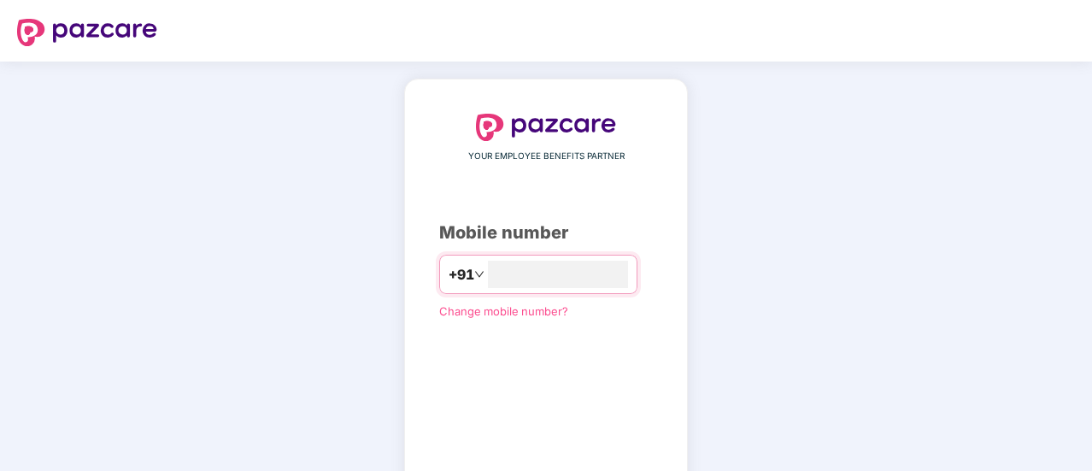
type input "**********"
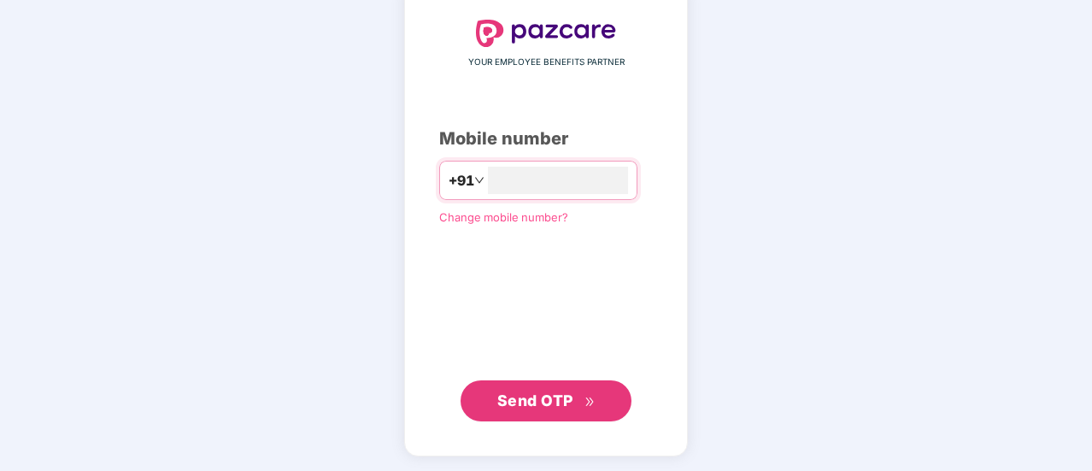
click at [573, 408] on span "Send OTP" at bounding box center [546, 401] width 98 height 24
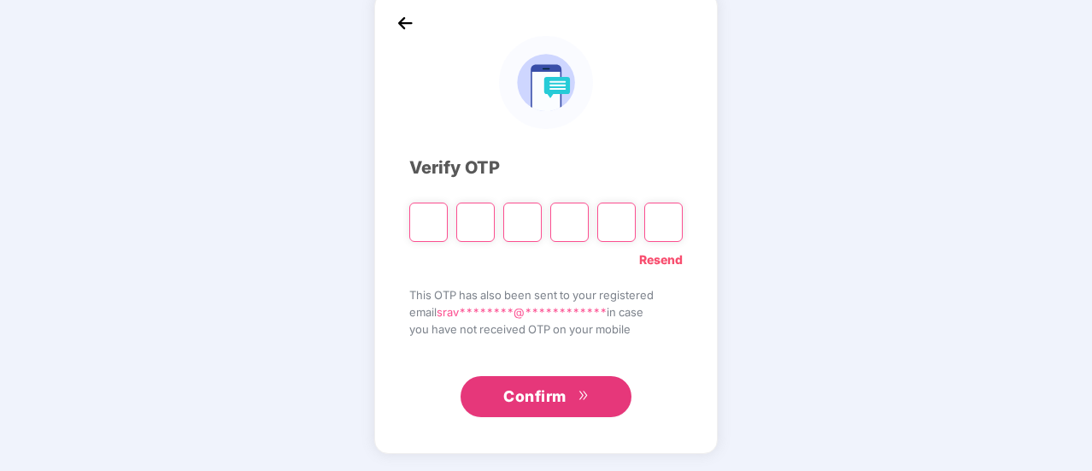
scroll to position [85, 0]
type input "*"
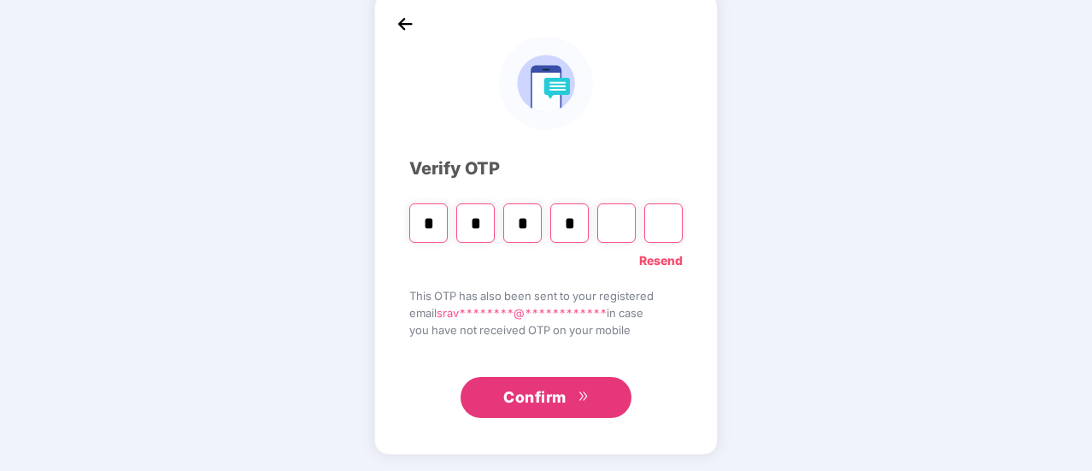
type input "*"
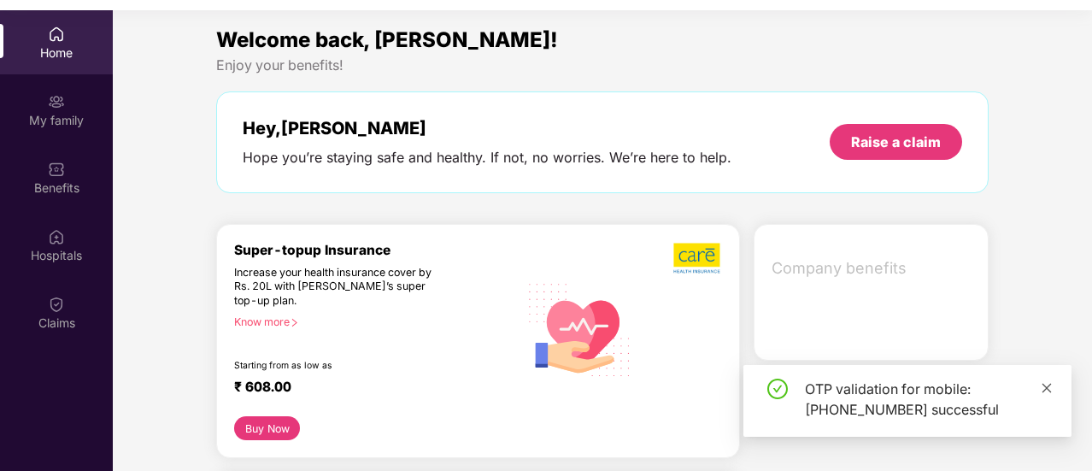
click at [1049, 387] on icon "close" at bounding box center [1047, 388] width 12 height 12
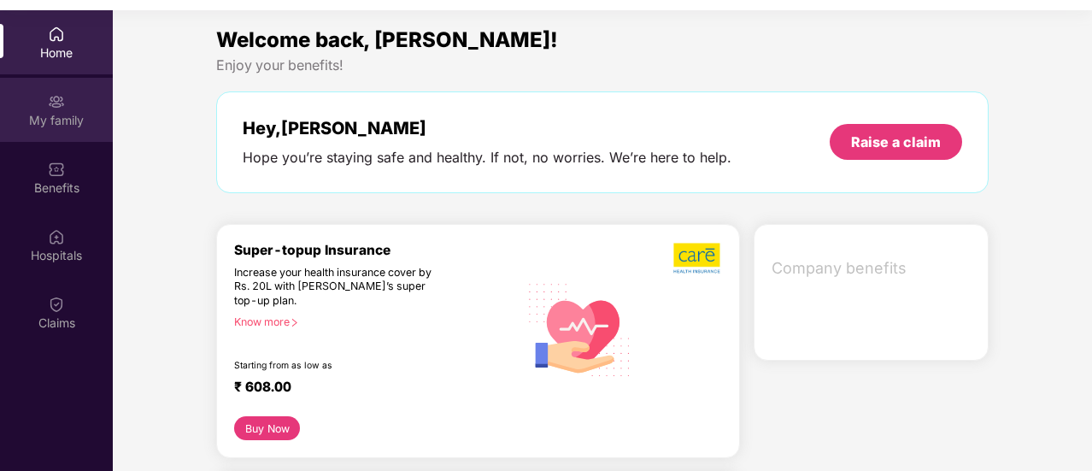
click at [60, 115] on div "My family" at bounding box center [56, 120] width 113 height 17
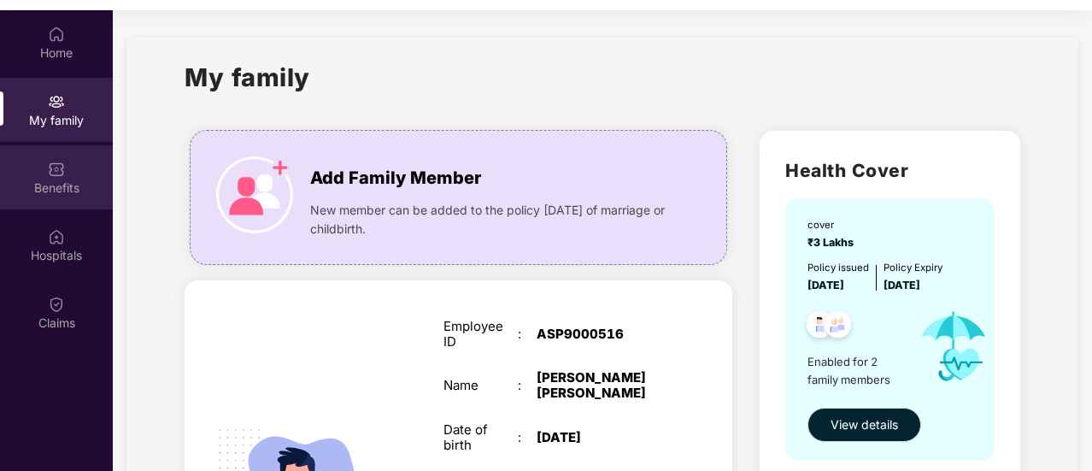
click at [70, 192] on div "Benefits" at bounding box center [56, 187] width 113 height 17
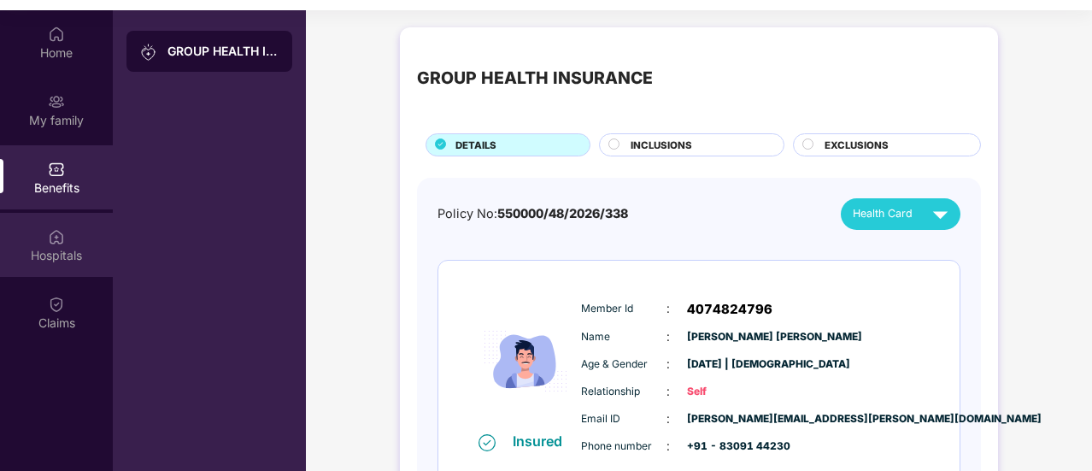
click at [62, 255] on div "Hospitals" at bounding box center [56, 255] width 113 height 17
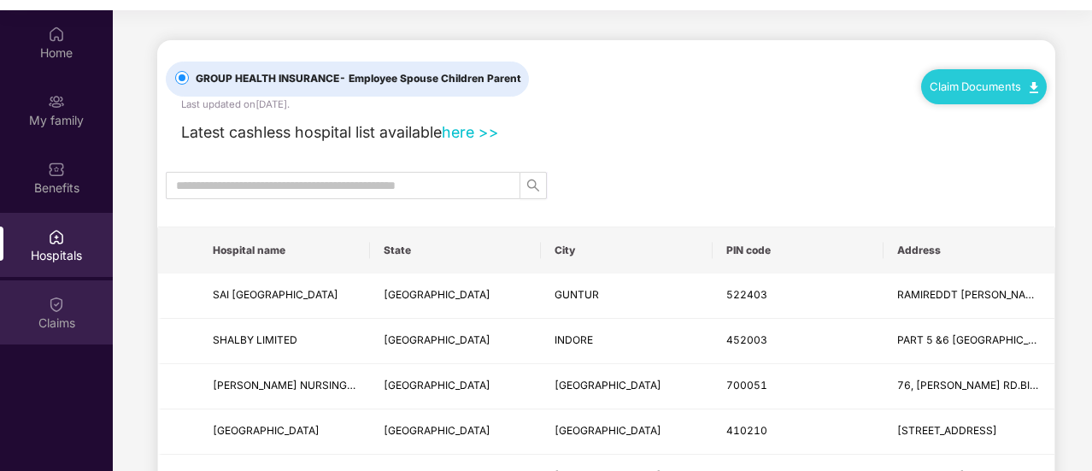
click at [67, 304] on div "Claims" at bounding box center [56, 312] width 113 height 64
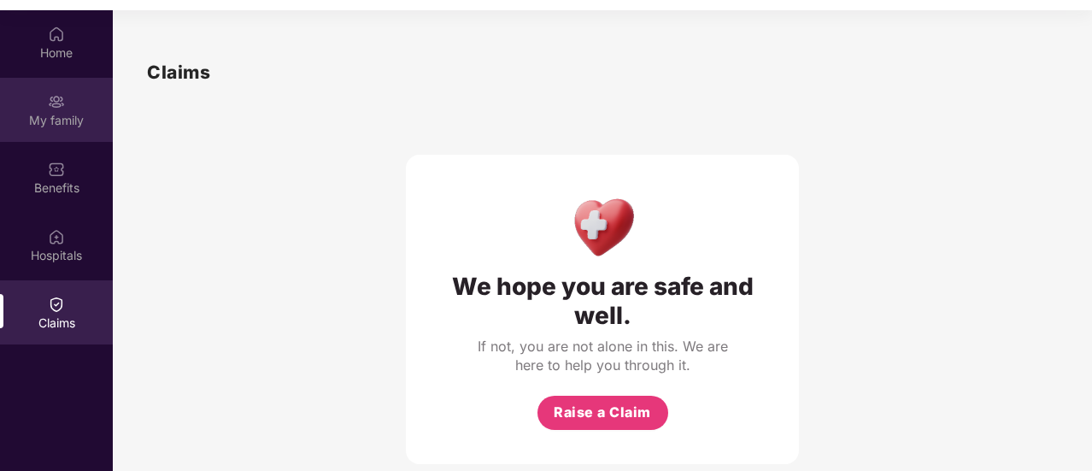
click at [62, 129] on div "My family" at bounding box center [56, 110] width 113 height 64
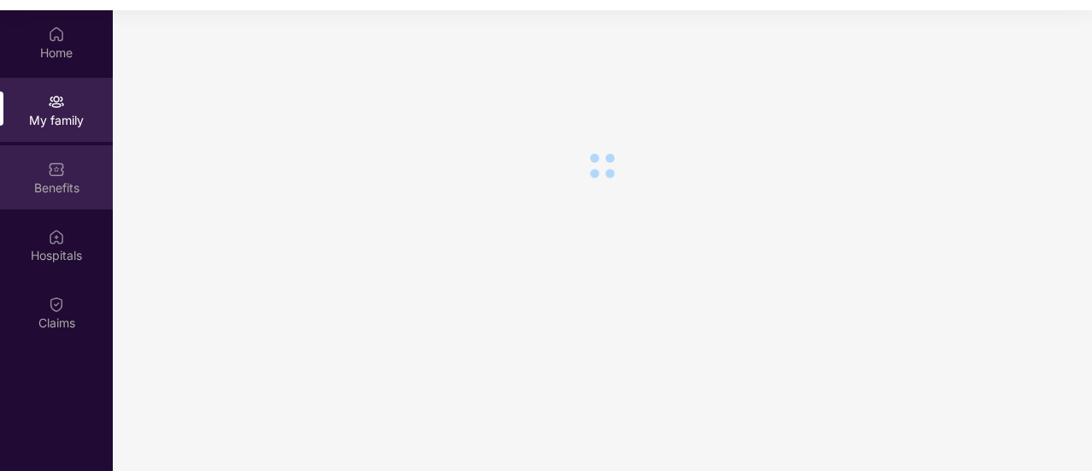
click at [57, 178] on div "Benefits" at bounding box center [56, 177] width 113 height 64
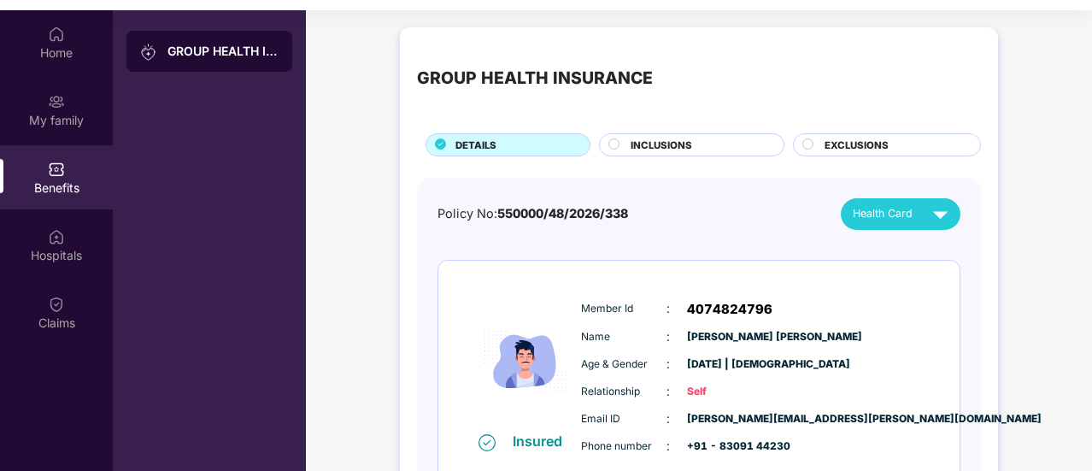
click at [875, 144] on span "EXCLUSIONS" at bounding box center [857, 145] width 64 height 15
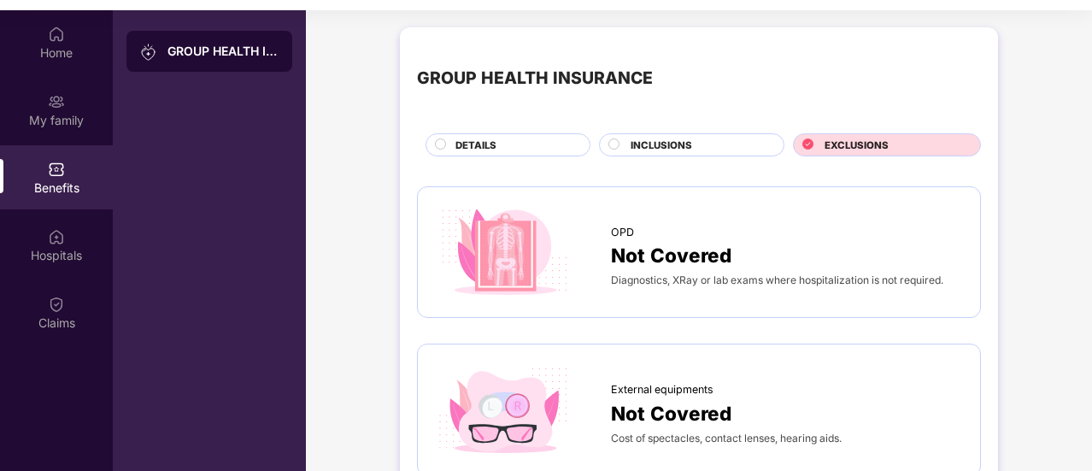
click at [683, 135] on div "INCLUSIONS" at bounding box center [691, 144] width 185 height 23
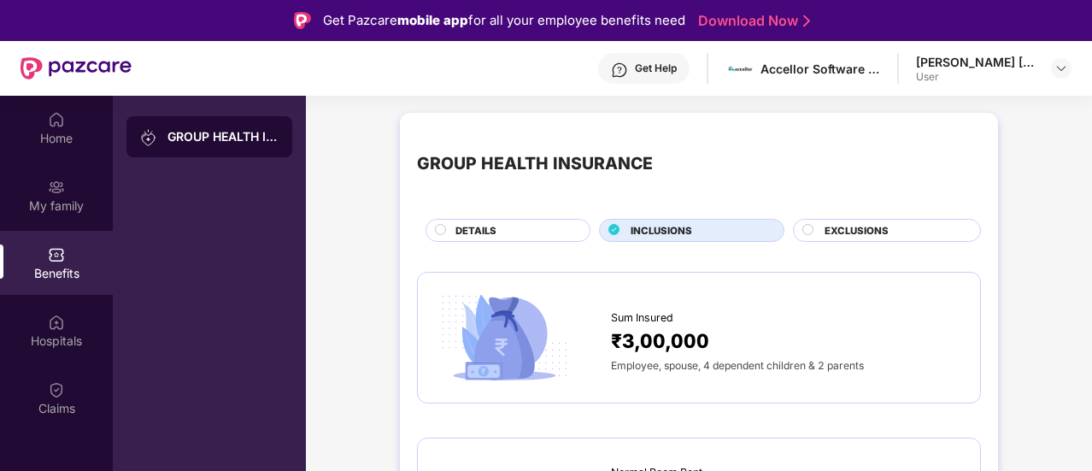
click at [864, 224] on span "EXCLUSIONS" at bounding box center [857, 230] width 64 height 15
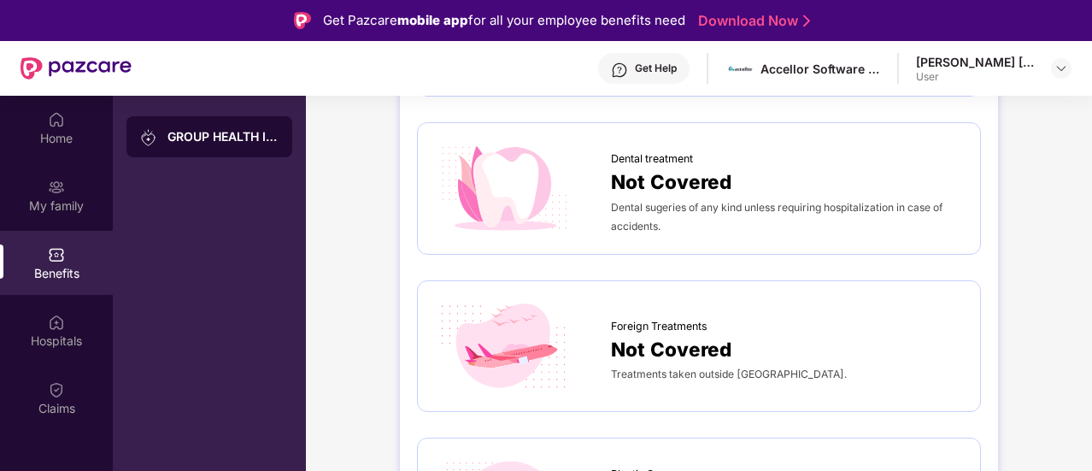
scroll to position [656, 0]
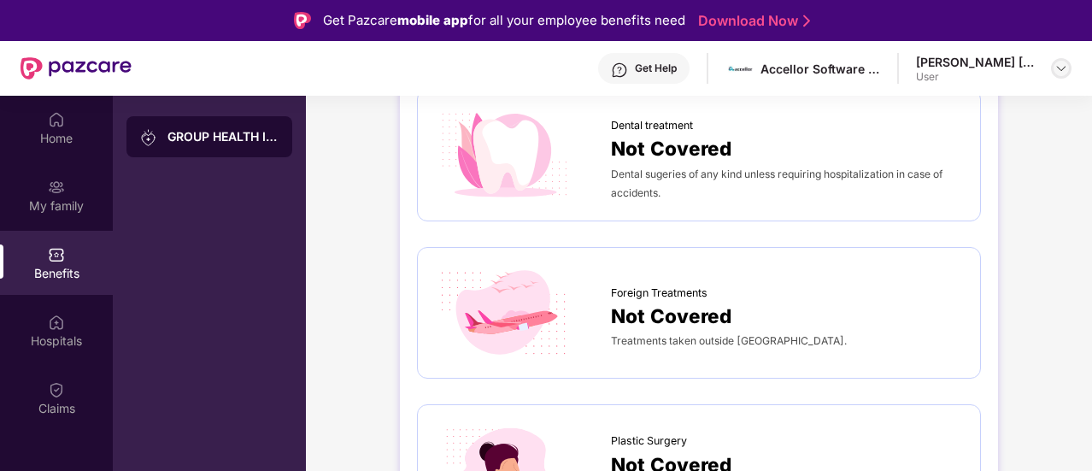
click at [1061, 75] on div at bounding box center [1061, 68] width 21 height 21
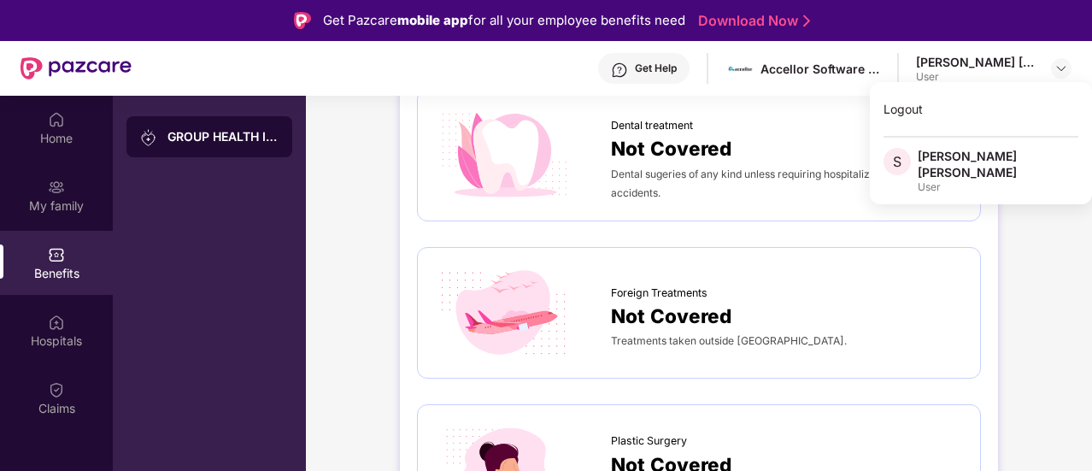
click at [908, 296] on div "Foreign Treatments" at bounding box center [787, 289] width 352 height 26
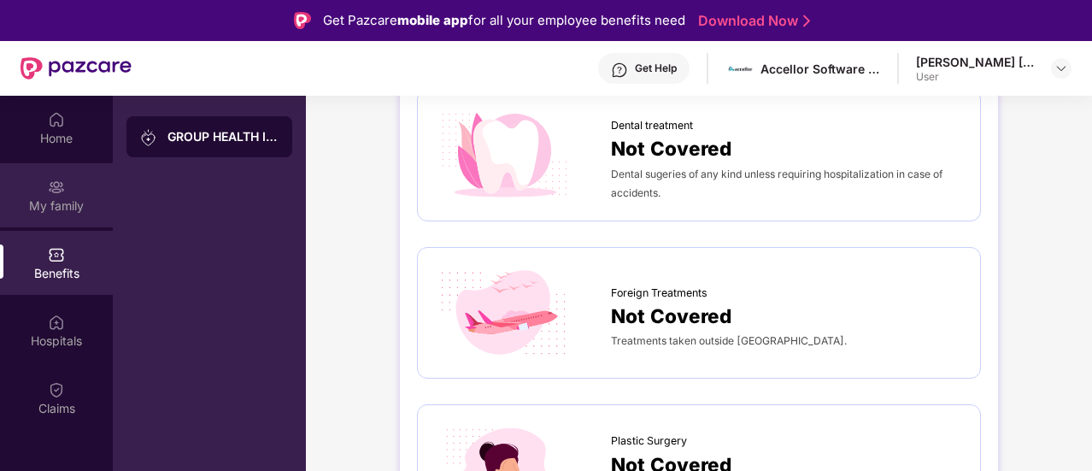
click at [70, 198] on div "My family" at bounding box center [56, 205] width 113 height 17
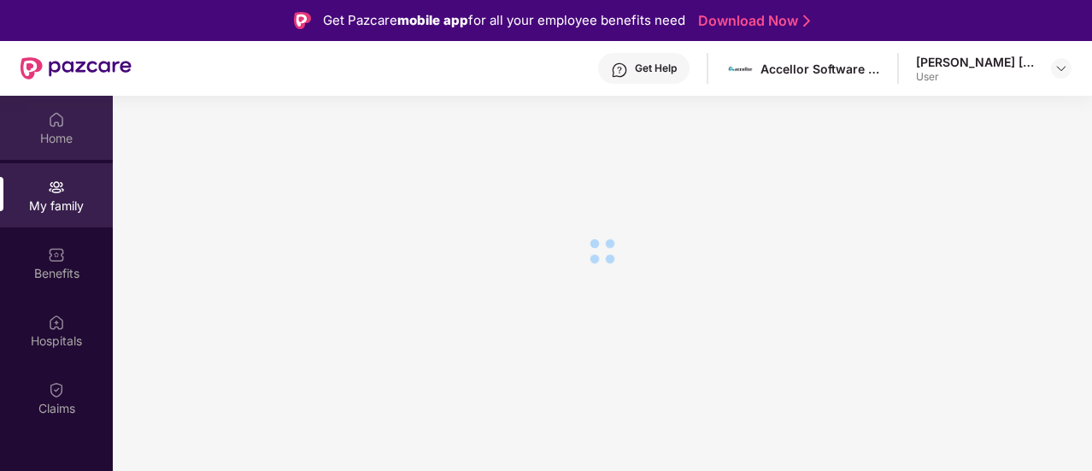
click at [60, 125] on img at bounding box center [56, 119] width 17 height 17
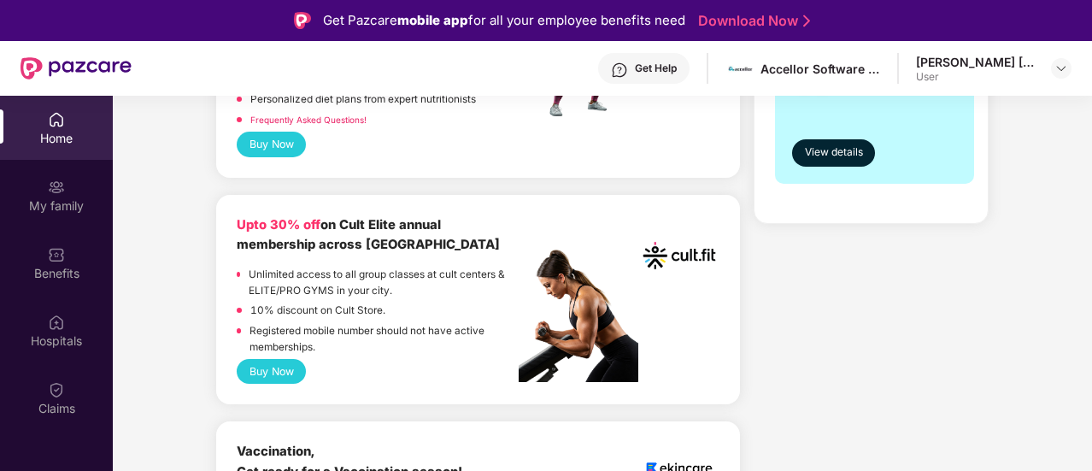
scroll to position [610, 0]
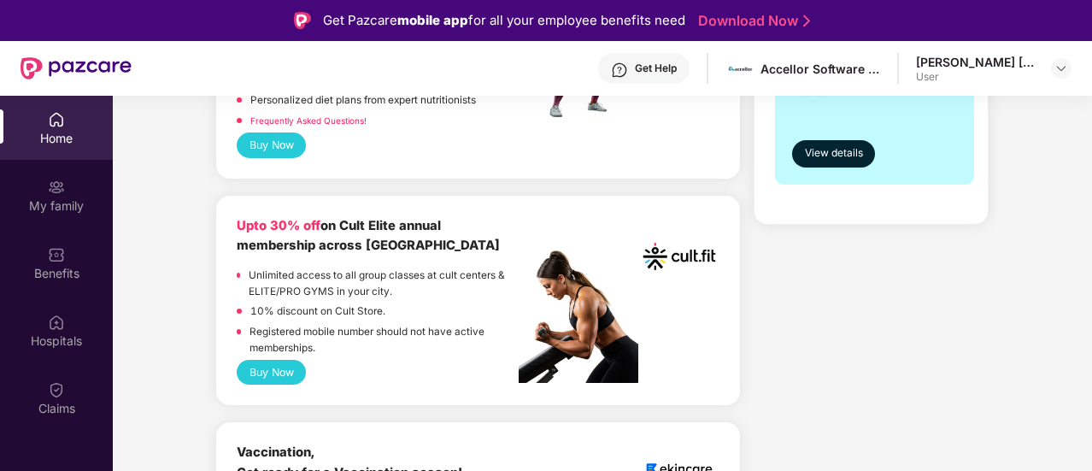
click at [260, 369] on button "Buy Now" at bounding box center [271, 372] width 69 height 25
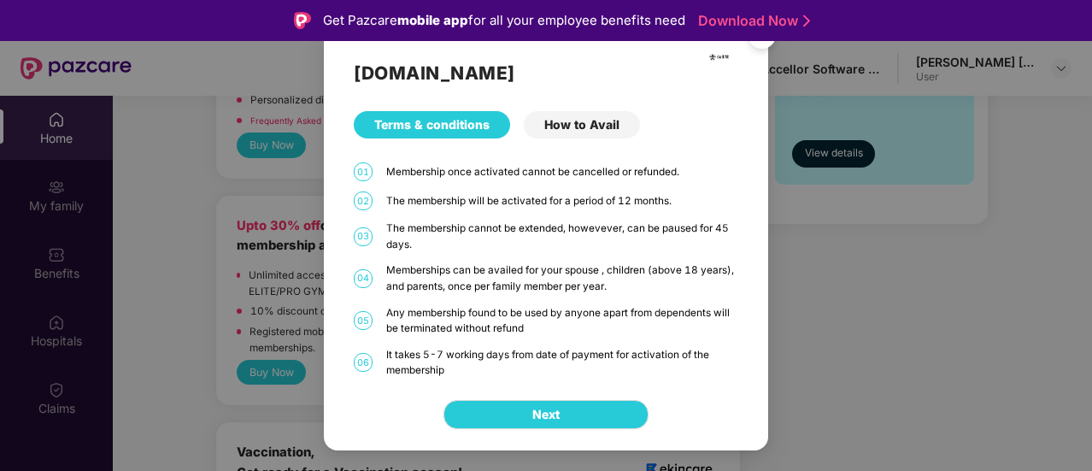
click at [593, 120] on div "How to Avail" at bounding box center [582, 124] width 116 height 27
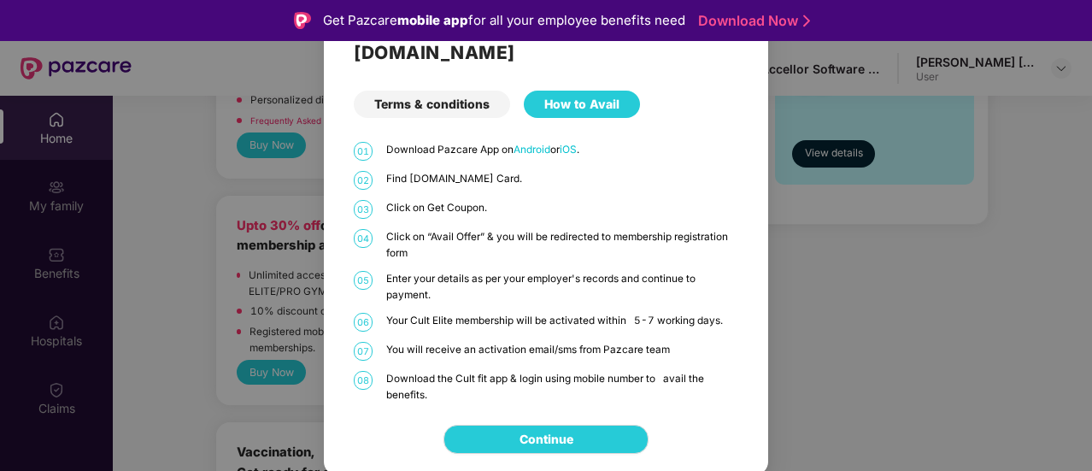
click at [447, 103] on div "Terms & conditions" at bounding box center [432, 104] width 156 height 27
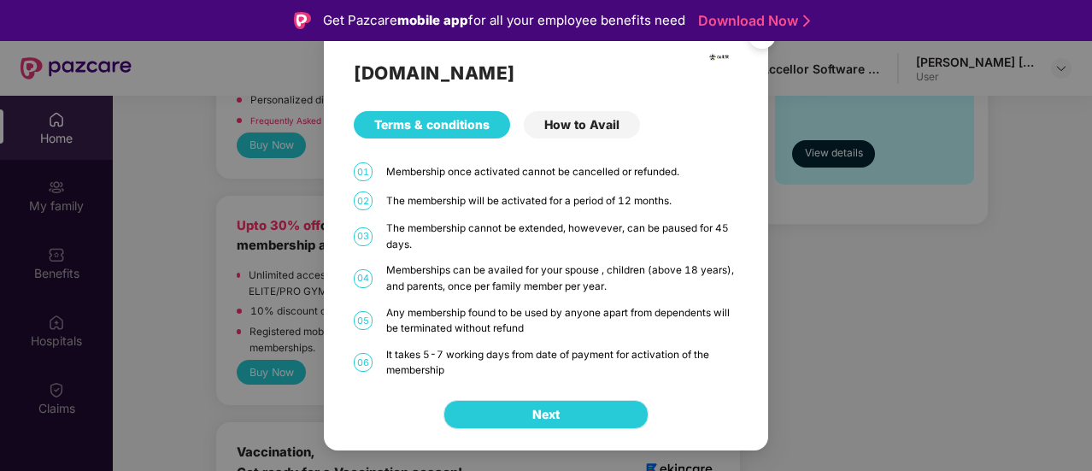
click at [600, 420] on button "Next" at bounding box center [546, 414] width 205 height 29
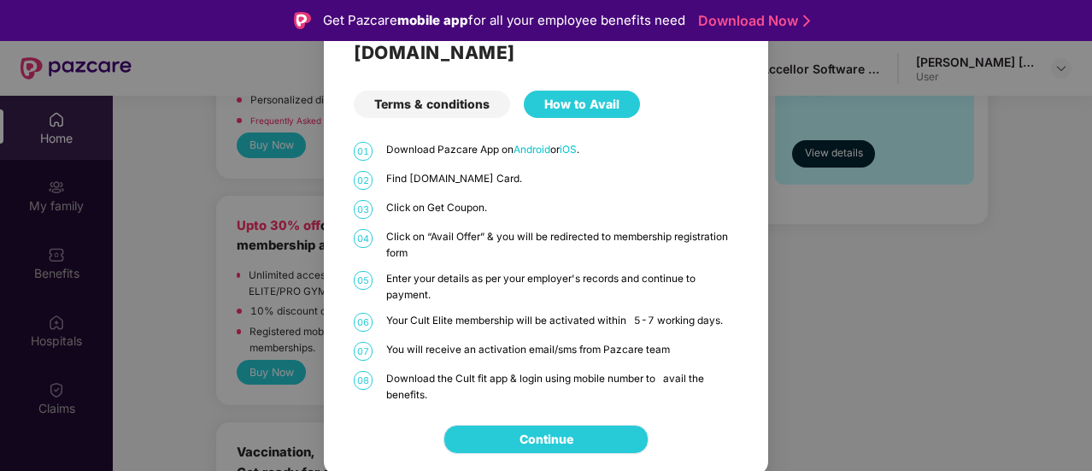
click at [573, 449] on link "Continue" at bounding box center [547, 439] width 54 height 19
click at [521, 322] on p "Your Cult Elite membership will be activated within 5-7 working days." at bounding box center [562, 321] width 352 height 16
click at [444, 109] on div "Terms & conditions" at bounding box center [432, 104] width 156 height 27
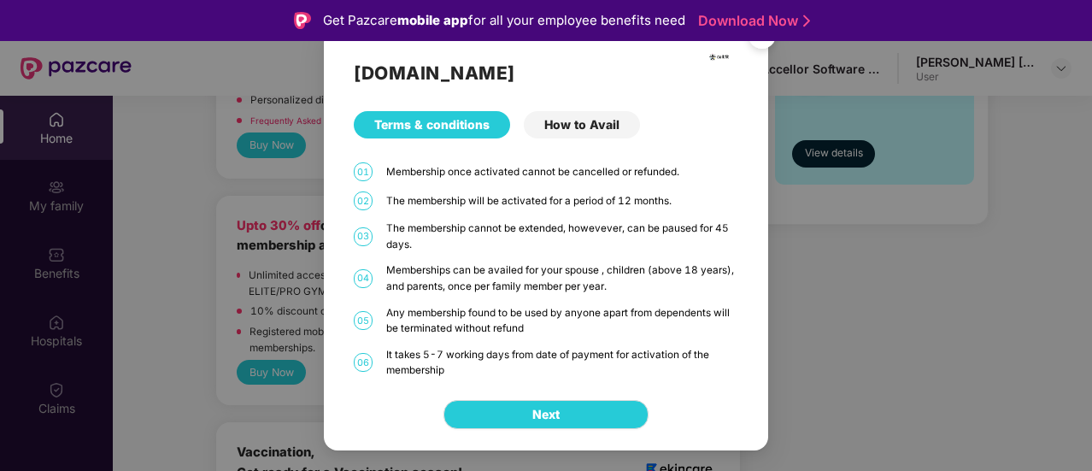
click at [762, 54] on img "Close" at bounding box center [762, 38] width 48 height 48
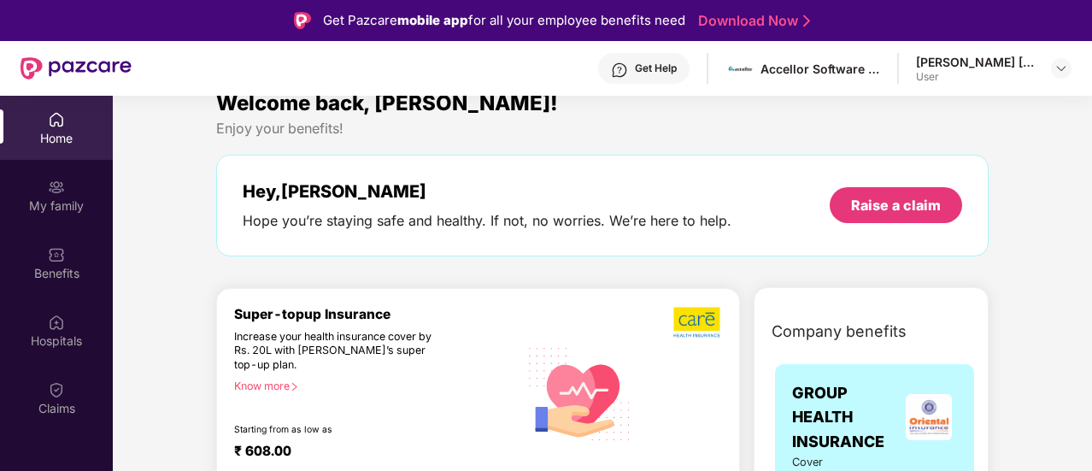
scroll to position [0, 0]
